Goal: Information Seeking & Learning: Check status

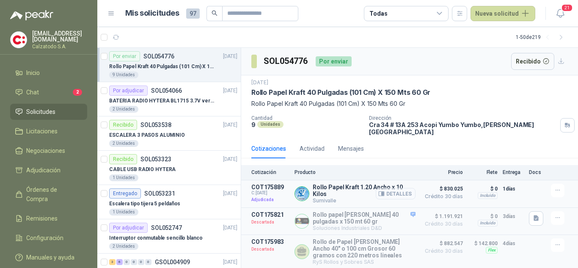
click at [396, 190] on button "Detalles" at bounding box center [396, 193] width 40 height 11
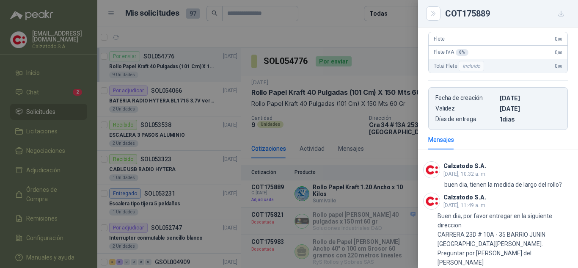
click at [308, 142] on div at bounding box center [289, 134] width 578 height 268
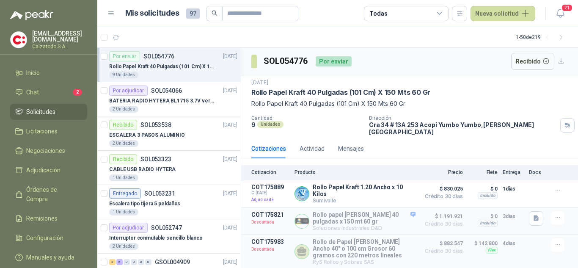
click at [140, 60] on div "Por enviar SOL054776" at bounding box center [141, 56] width 65 height 10
click at [45, 88] on li "Chat 2" at bounding box center [48, 92] width 67 height 9
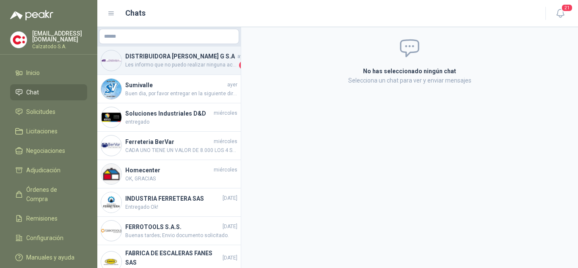
click at [174, 59] on h4 "DISTRIBUIDORA [PERSON_NAME] G S.A" at bounding box center [180, 56] width 110 height 9
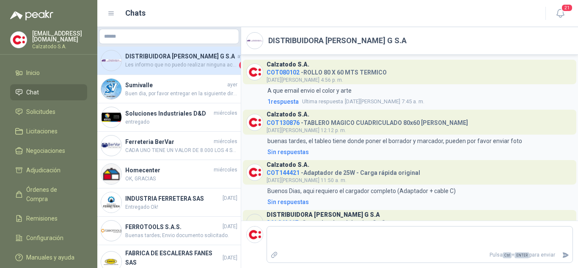
scroll to position [410, 0]
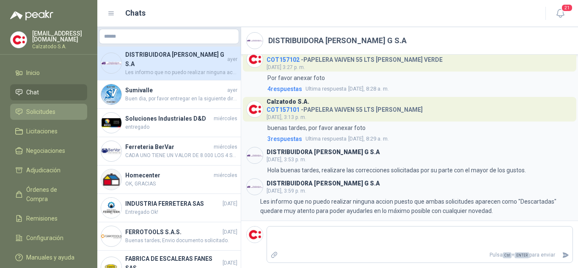
click at [42, 107] on span "Solicitudes" at bounding box center [40, 111] width 29 height 9
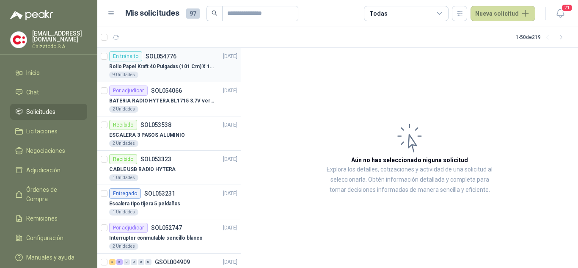
click at [151, 60] on div "En tránsito SOL054776" at bounding box center [142, 56] width 67 height 10
